Goal: Task Accomplishment & Management: Manage account settings

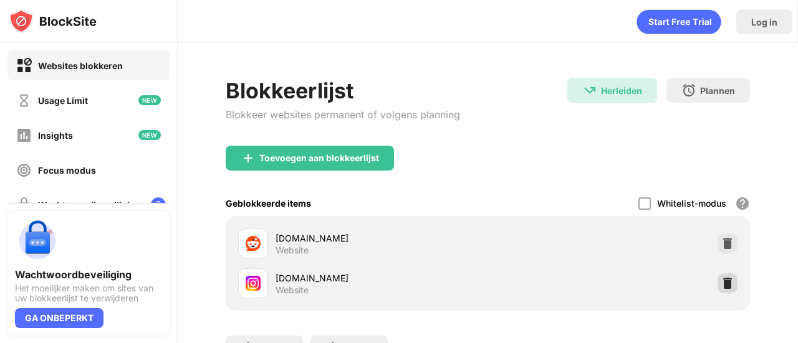
drag, startPoint x: 719, startPoint y: 287, endPoint x: 716, endPoint y: 281, distance: 6.7
click at [721, 287] on img at bounding box center [727, 283] width 12 height 12
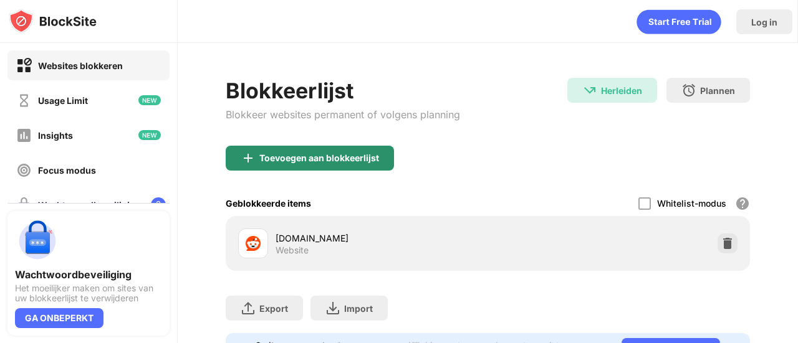
click at [318, 156] on div "Toevoegen aan blokkeerlijst" at bounding box center [319, 158] width 120 height 10
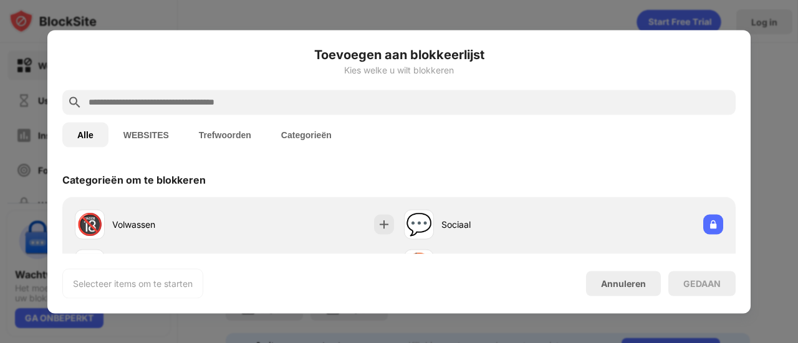
click at [173, 104] on input "text" at bounding box center [408, 102] width 643 height 15
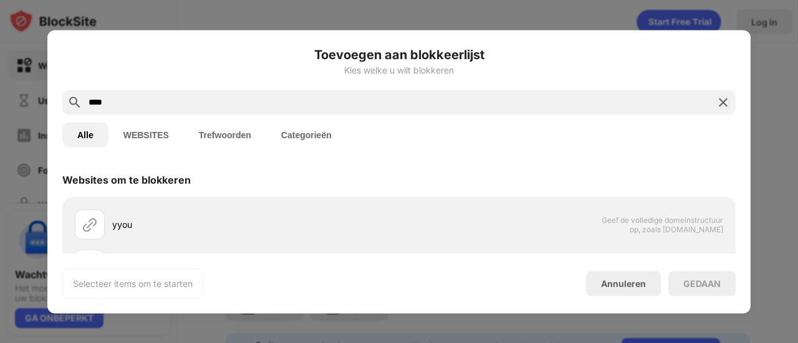
click at [93, 102] on input "****" at bounding box center [398, 102] width 623 height 15
click at [146, 100] on input "***" at bounding box center [398, 102] width 623 height 15
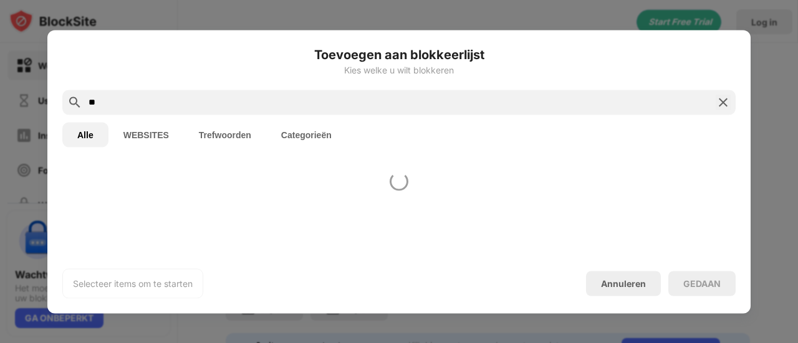
type input "*"
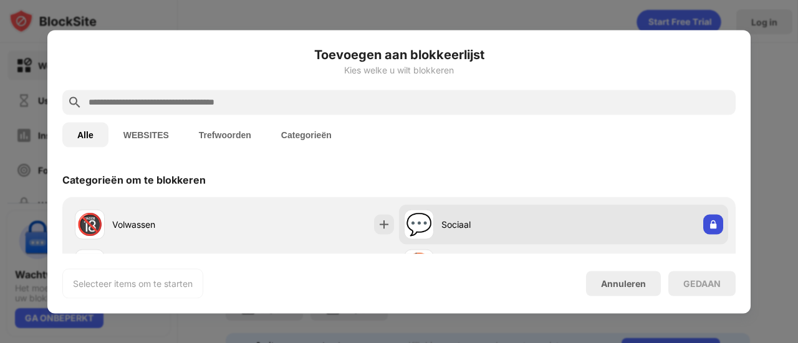
click at [707, 228] on img at bounding box center [713, 224] width 12 height 12
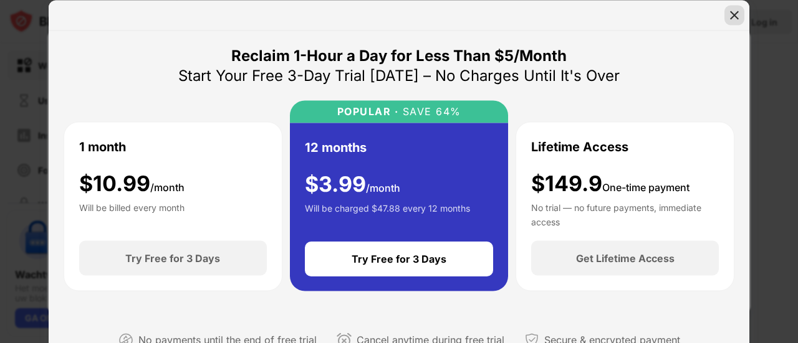
click at [722, 18] on div at bounding box center [399, 15] width 700 height 31
click at [729, 15] on img at bounding box center [734, 15] width 12 height 12
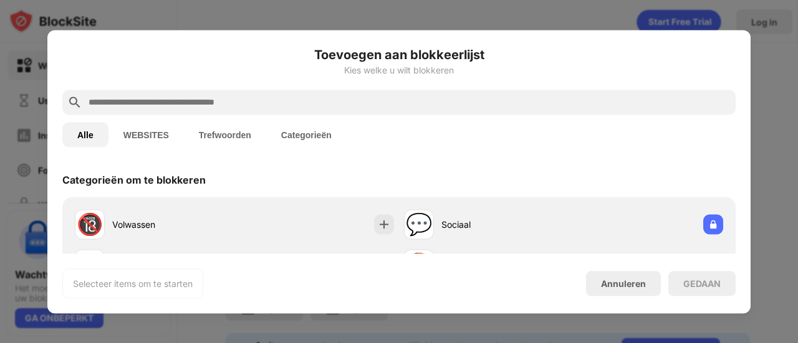
click at [146, 130] on button "WEBSITES" at bounding box center [145, 134] width 75 height 25
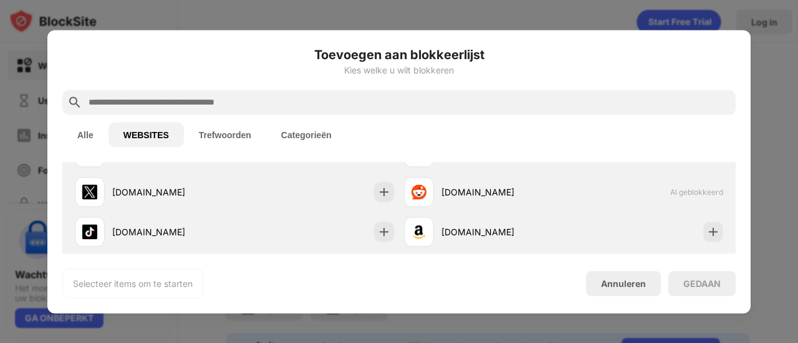
click at [323, 130] on button "Categorieën" at bounding box center [306, 134] width 80 height 25
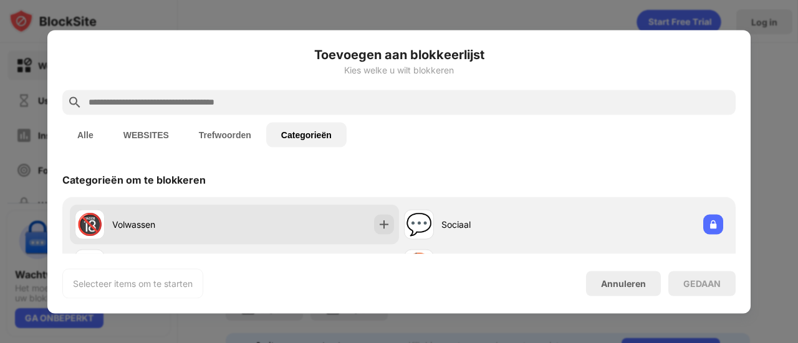
click at [162, 224] on div "Volwassen" at bounding box center [173, 224] width 122 height 13
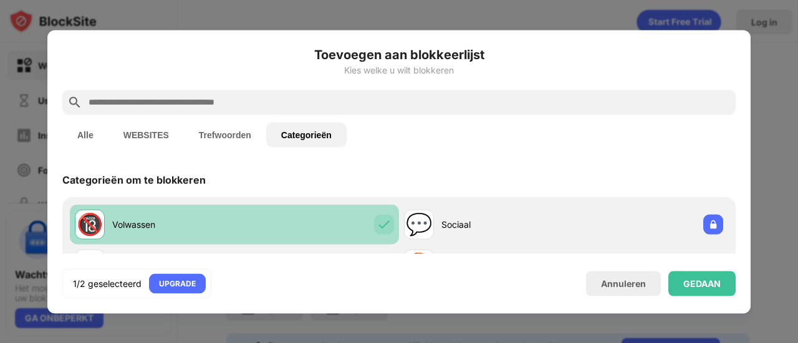
click at [163, 222] on div "Volwassen" at bounding box center [173, 224] width 122 height 13
click at [164, 222] on div "Volwassen" at bounding box center [173, 224] width 122 height 13
click at [304, 227] on div "🔞 Volwassen" at bounding box center [234, 224] width 329 height 40
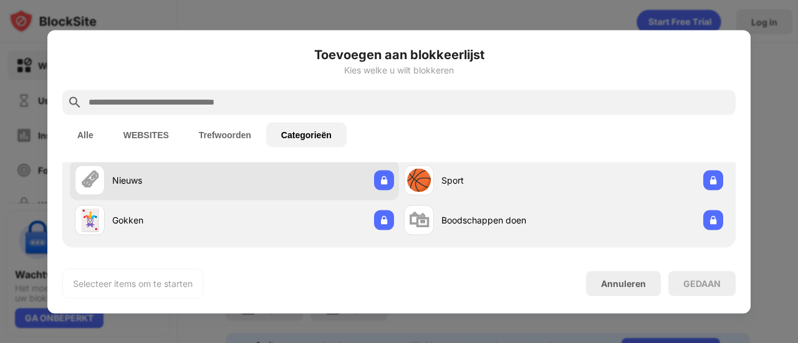
scroll to position [92, 0]
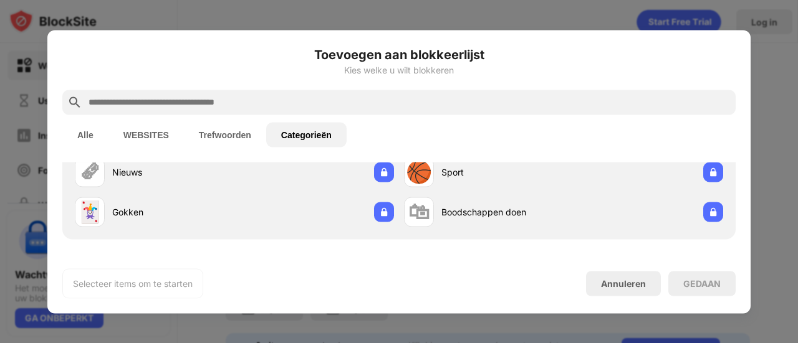
click at [101, 136] on button "Alle" at bounding box center [85, 134] width 46 height 25
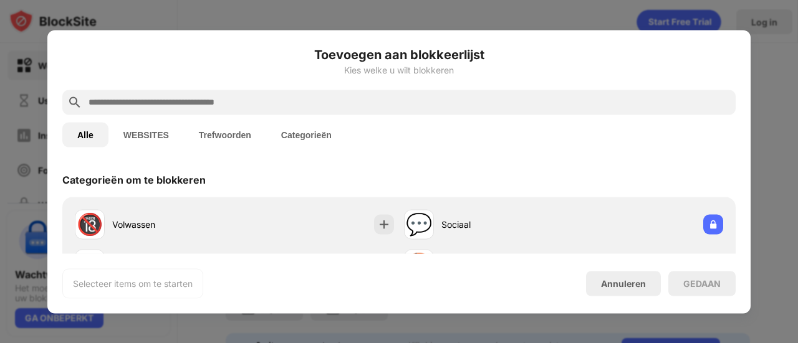
click at [138, 93] on div at bounding box center [398, 102] width 673 height 25
click at [166, 100] on input "text" at bounding box center [408, 102] width 643 height 15
type input "*"
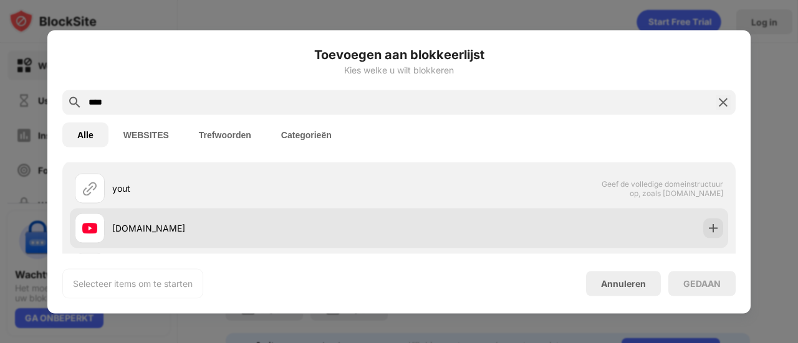
scroll to position [62, 0]
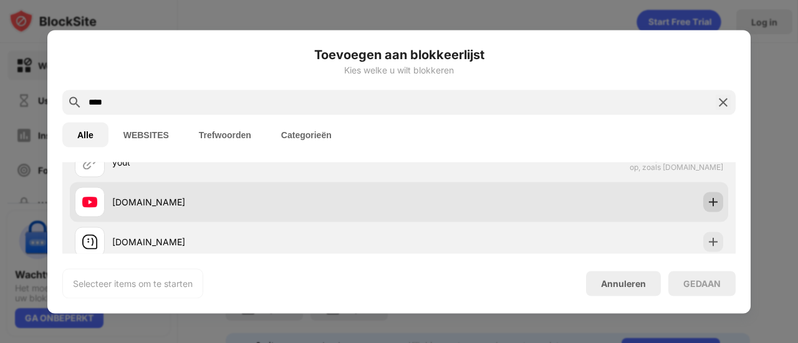
type input "****"
click at [707, 203] on img at bounding box center [713, 202] width 12 height 12
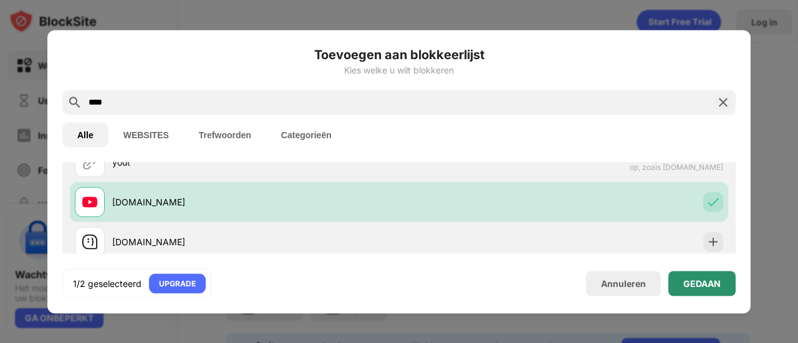
click at [704, 289] on div "GEDAAN" at bounding box center [701, 284] width 37 height 10
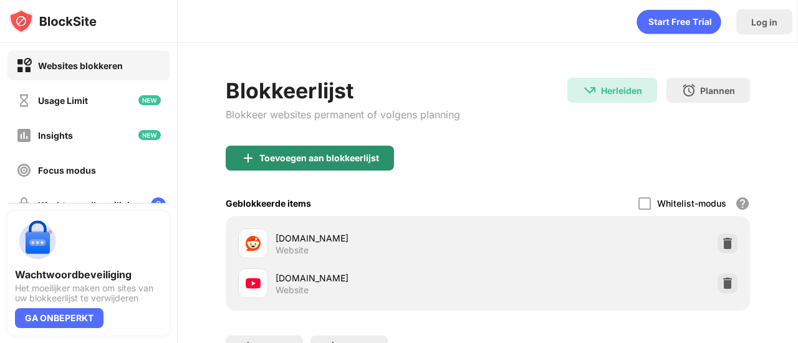
click at [341, 167] on div "Toevoegen aan blokkeerlijst" at bounding box center [310, 158] width 168 height 25
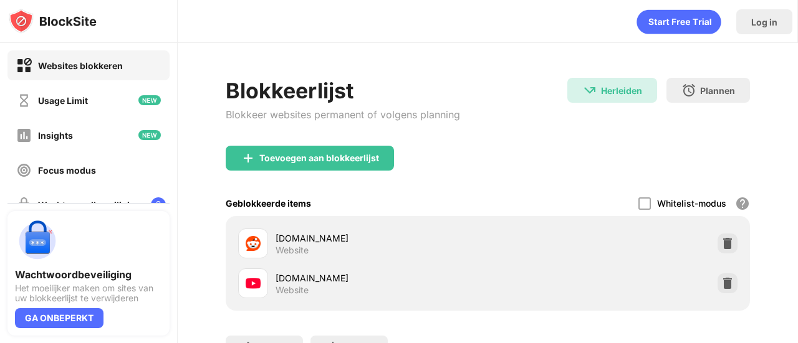
click at [344, 163] on div "Categorieën om te blokkeren 🔞 Volwassen 💬 Sociaal 🗞 Nieuws 🏀 Sport 🃏 Gokken 🛍 B…" at bounding box center [398, 208] width 703 height 92
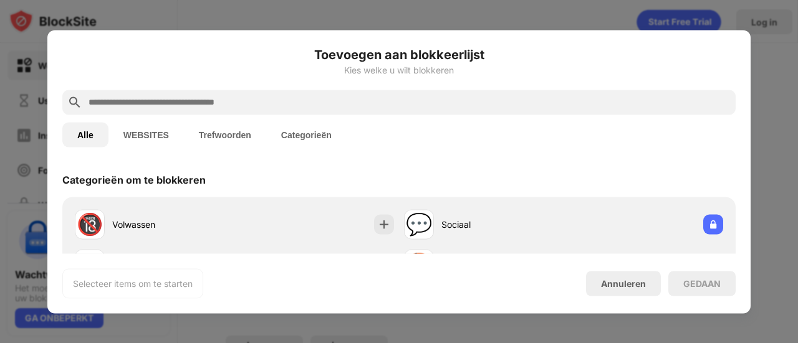
click at [229, 92] on div at bounding box center [398, 102] width 673 height 25
click at [260, 102] on input "text" at bounding box center [408, 102] width 643 height 15
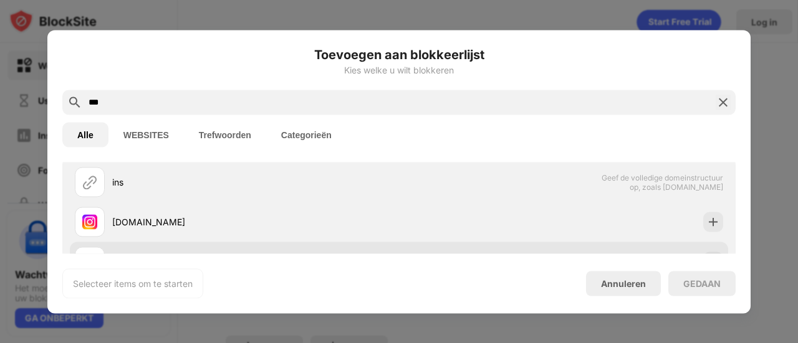
scroll to position [62, 0]
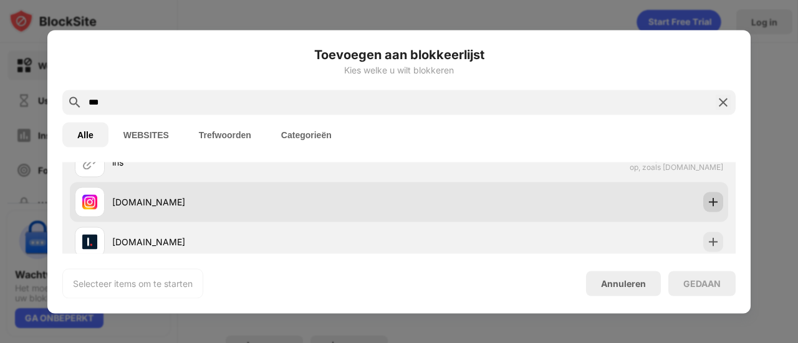
type input "***"
click at [707, 198] on img at bounding box center [713, 202] width 12 height 12
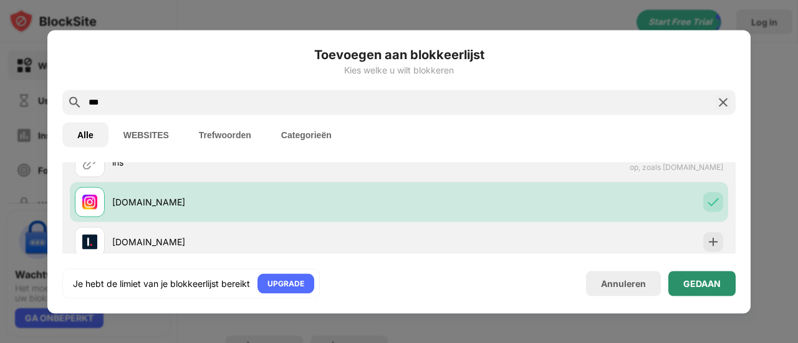
click at [717, 292] on div "GEDAAN" at bounding box center [701, 283] width 67 height 25
